Goal: Navigation & Orientation: Go to known website

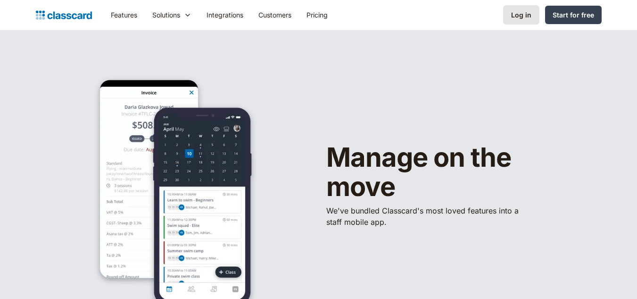
click at [521, 17] on div "Log in" at bounding box center [521, 15] width 20 height 10
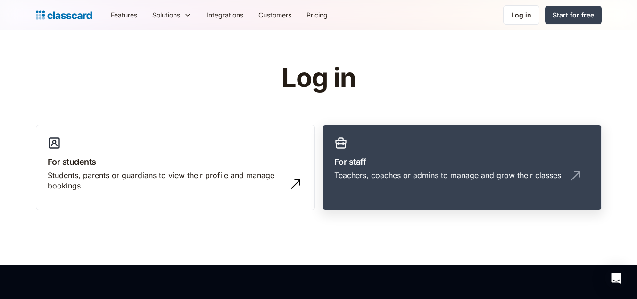
click at [371, 173] on div "Teachers, coaches or admins to manage and grow their classes" at bounding box center [447, 175] width 227 height 10
